Goal: Information Seeking & Learning: Learn about a topic

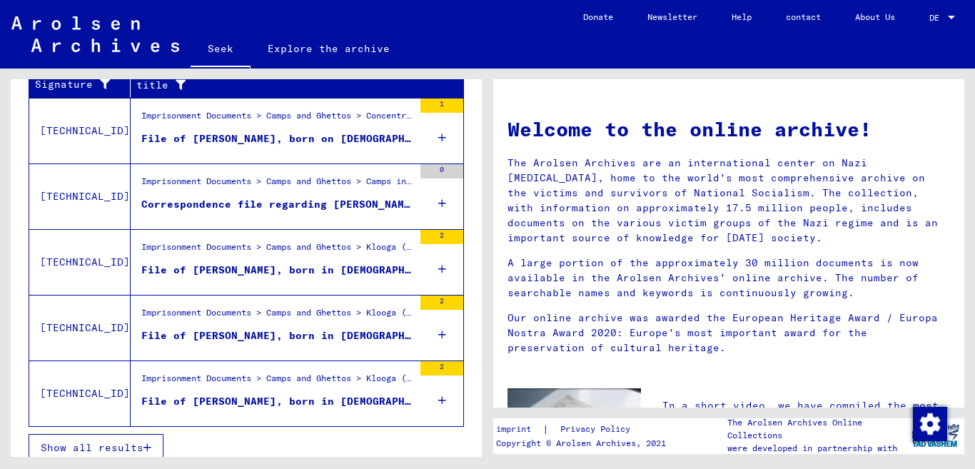
scroll to position [530, 0]
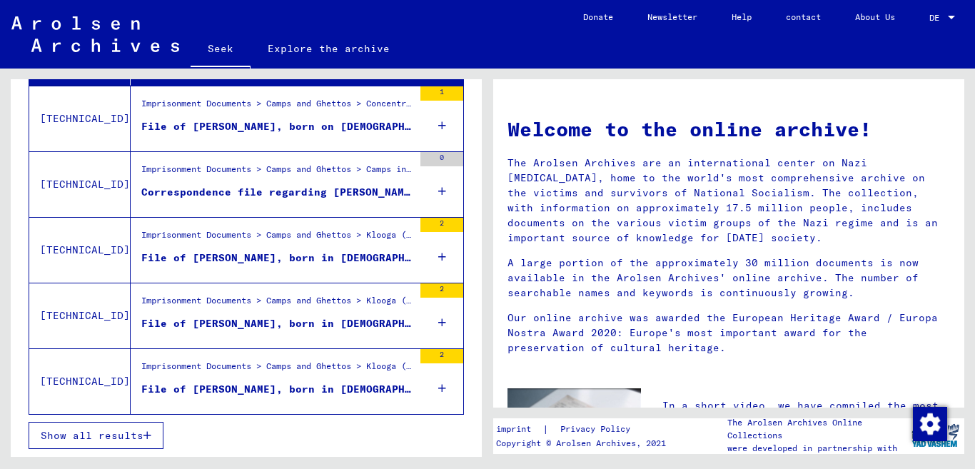
click at [68, 437] on font "Show all results" at bounding box center [92, 435] width 103 height 13
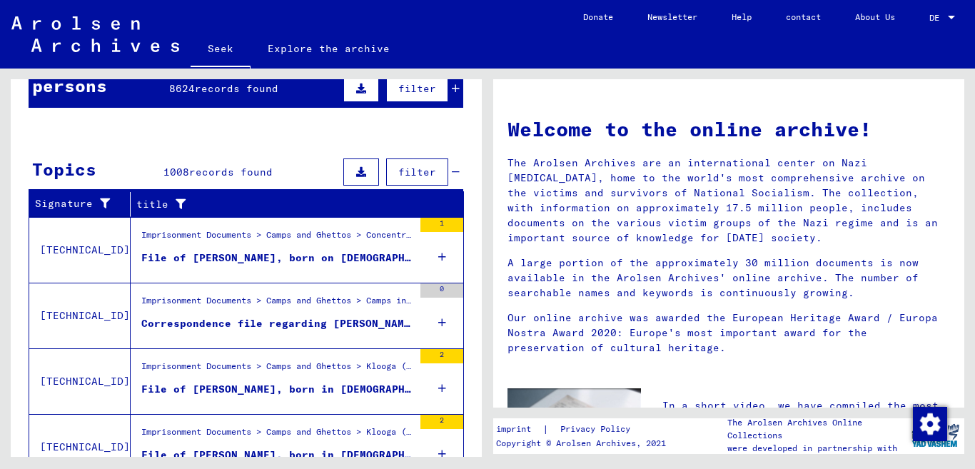
scroll to position [0, 0]
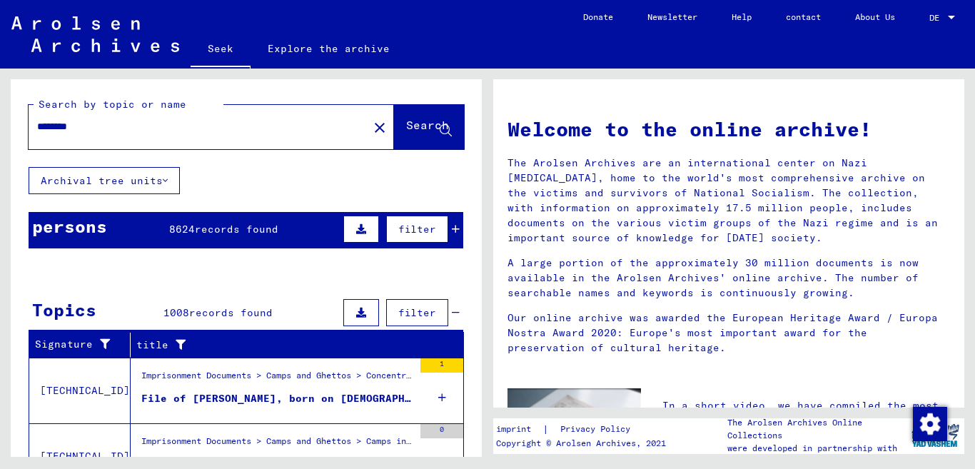
click at [103, 127] on input "********" at bounding box center [194, 126] width 314 height 15
click at [322, 47] on font "Explore the archive" at bounding box center [329, 48] width 122 height 13
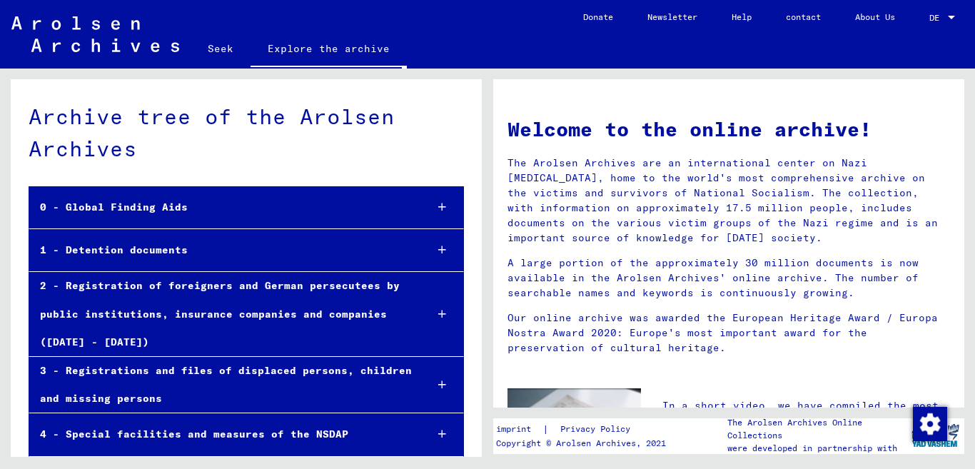
click at [365, 247] on div "1 - Detention documents" at bounding box center [221, 250] width 385 height 28
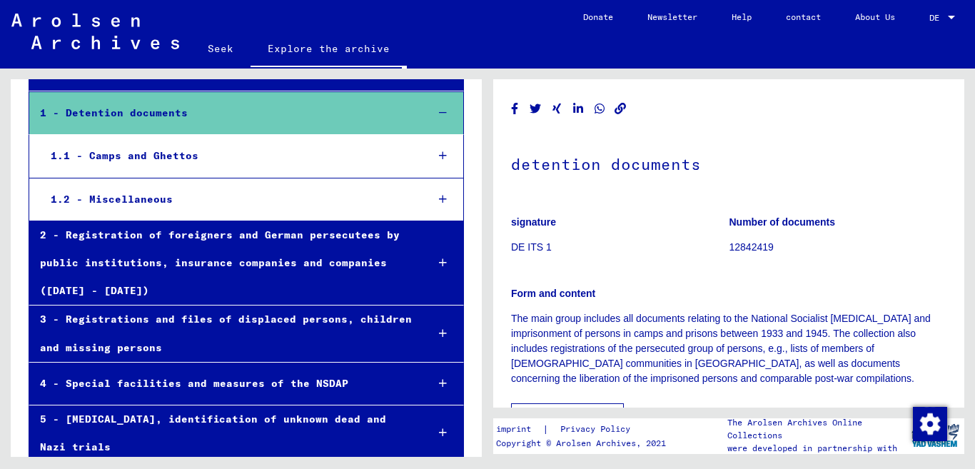
scroll to position [136, 0]
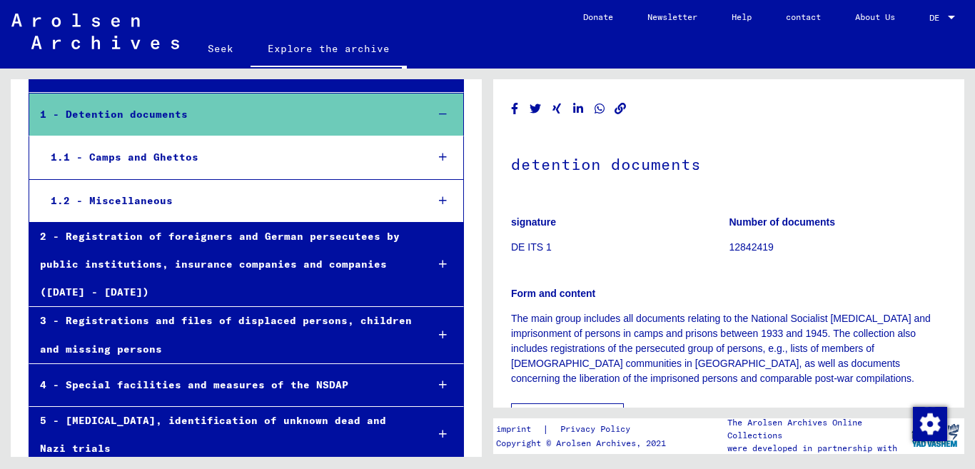
click at [439, 266] on icon at bounding box center [443, 264] width 8 height 10
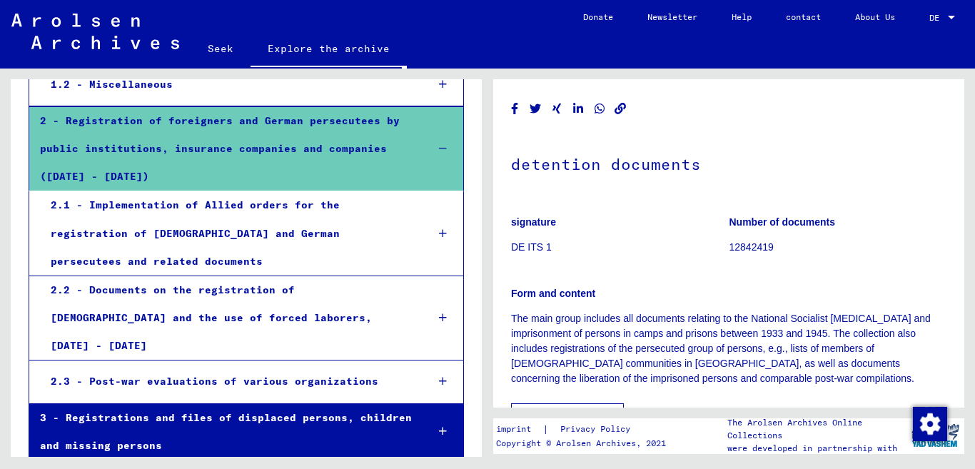
scroll to position [279, 0]
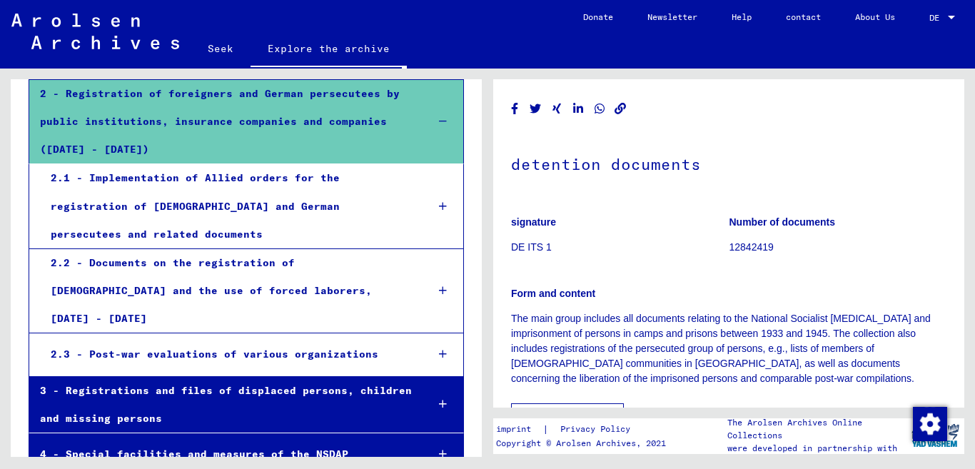
click at [369, 270] on div "2.2 - Documents on the registration of [DEMOGRAPHIC_DATA] and the use of forced…" at bounding box center [227, 291] width 375 height 84
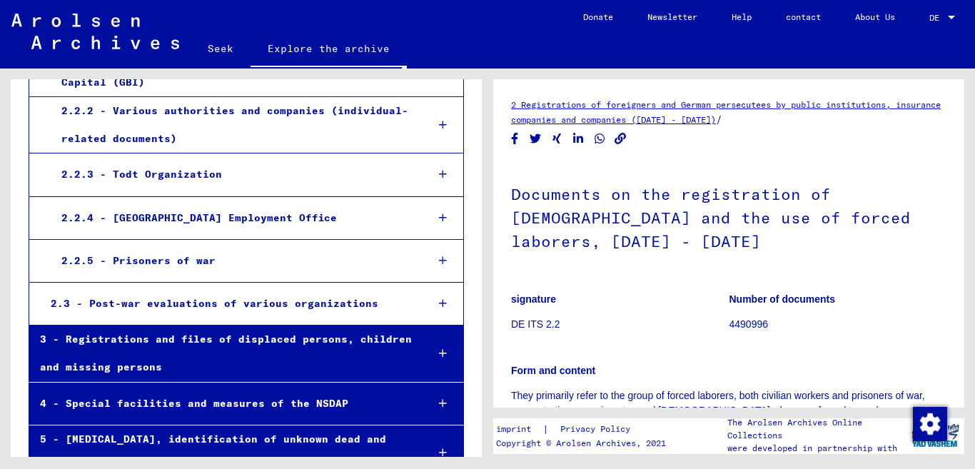
scroll to position [605, 0]
